Goal: Navigation & Orientation: Find specific page/section

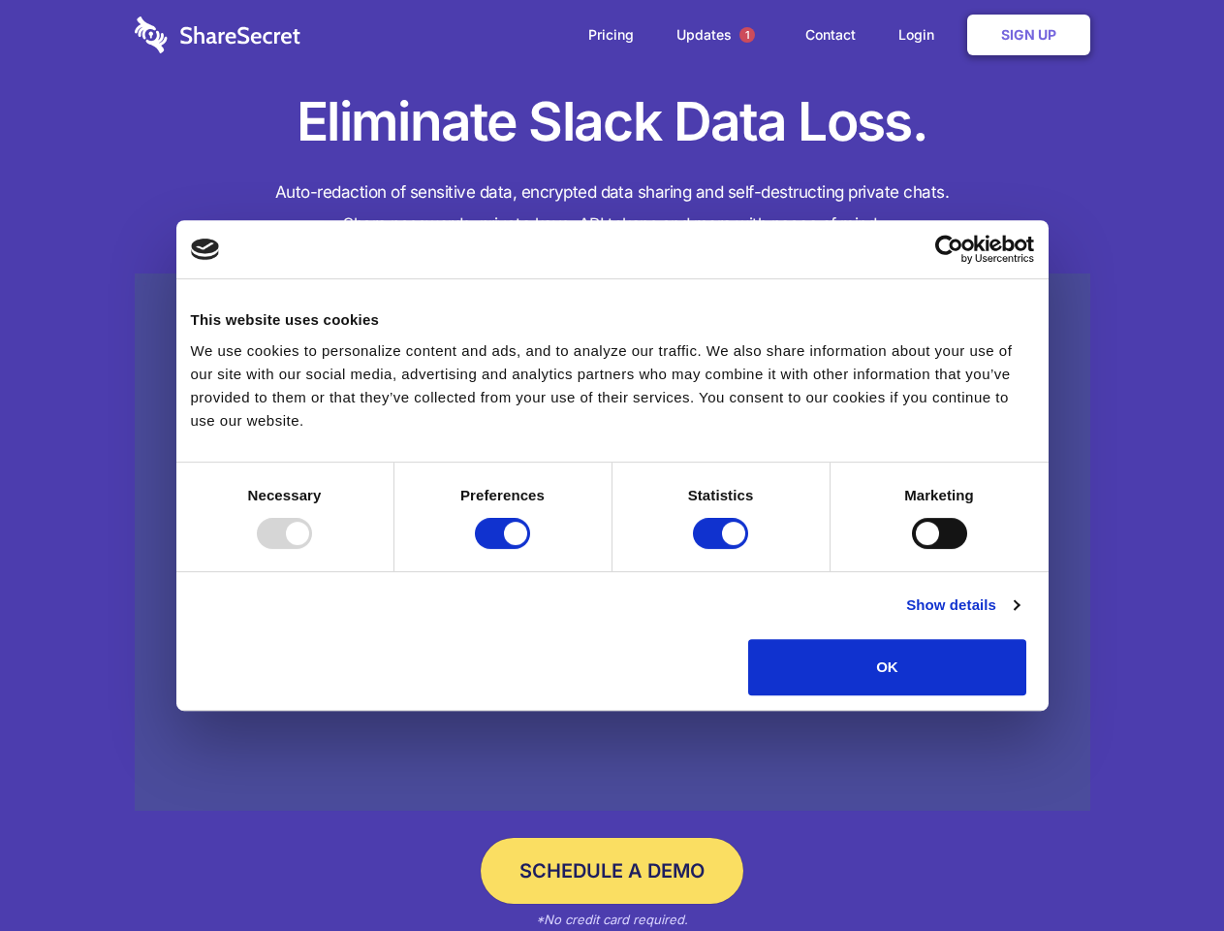
click at [312, 549] on div at bounding box center [284, 533] width 55 height 31
click at [530, 549] on input "Preferences" at bounding box center [502, 533] width 55 height 31
checkbox input "false"
click at [723, 549] on input "Statistics" at bounding box center [720, 533] width 55 height 31
checkbox input "false"
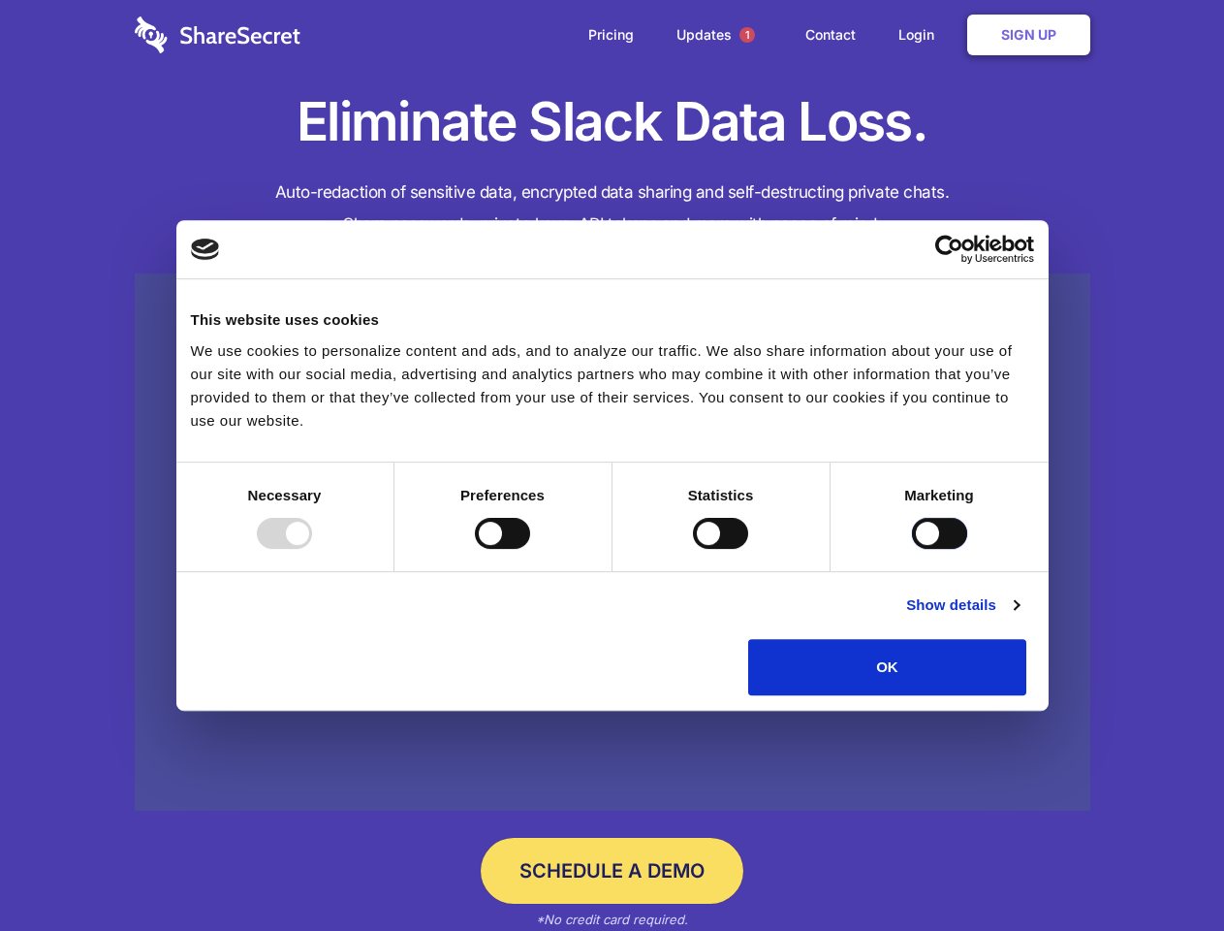
click at [912, 549] on input "Marketing" at bounding box center [939, 533] width 55 height 31
checkbox input "true"
click at [1019, 617] on link "Show details" at bounding box center [962, 604] width 112 height 23
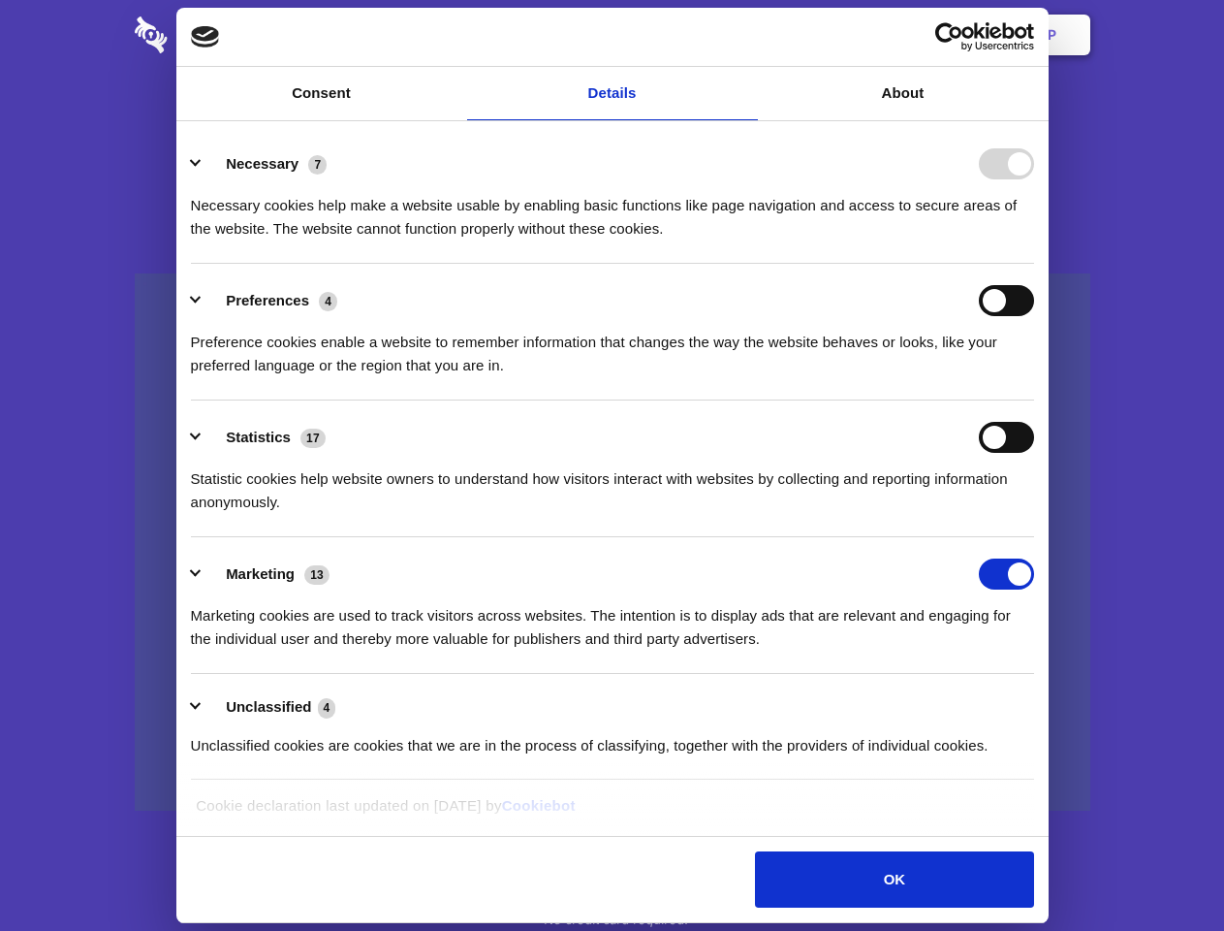
click at [1034, 264] on li "Necessary 7 Necessary cookies help make a website usable by enabling basic func…" at bounding box center [612, 195] width 843 height 137
click at [747, 35] on span "1" at bounding box center [748, 35] width 16 height 16
